Goal: Task Accomplishment & Management: Manage account settings

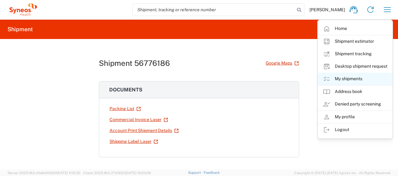
click at [360, 76] on link "My shipments" at bounding box center [355, 79] width 74 height 13
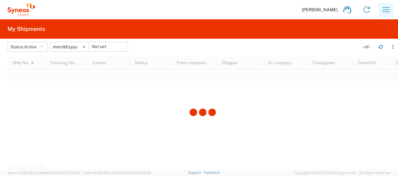
click at [389, 7] on icon "button" at bounding box center [386, 10] width 10 height 10
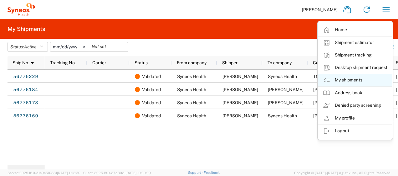
click at [344, 76] on link "My shipments" at bounding box center [355, 80] width 74 height 13
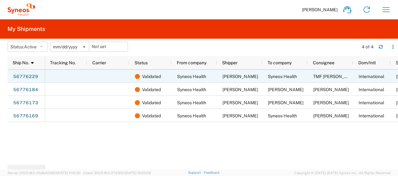
click at [344, 76] on span "TMF Kathy Shen" at bounding box center [335, 76] width 45 height 5
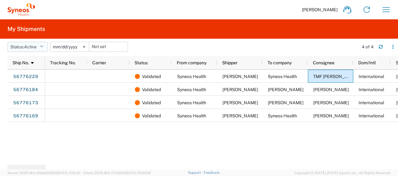
click at [40, 44] on button "Status: Active" at bounding box center [28, 47] width 40 height 10
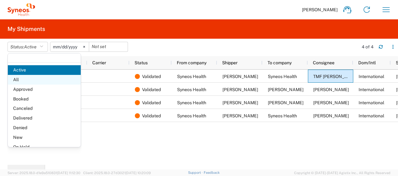
click at [40, 76] on span "All" at bounding box center [44, 80] width 73 height 10
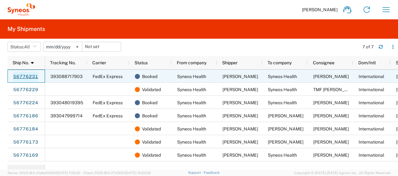
click at [25, 77] on link "56776231" at bounding box center [26, 77] width 26 height 10
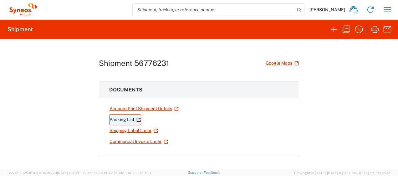
click at [127, 119] on link "Packing List" at bounding box center [125, 119] width 32 height 11
click at [134, 131] on link "Shipping Label Laser" at bounding box center [133, 130] width 49 height 11
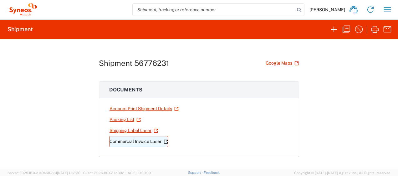
click at [154, 142] on link "Commercial Invoice Laser" at bounding box center [138, 141] width 59 height 11
